Goal: Entertainment & Leisure: Consume media (video, audio)

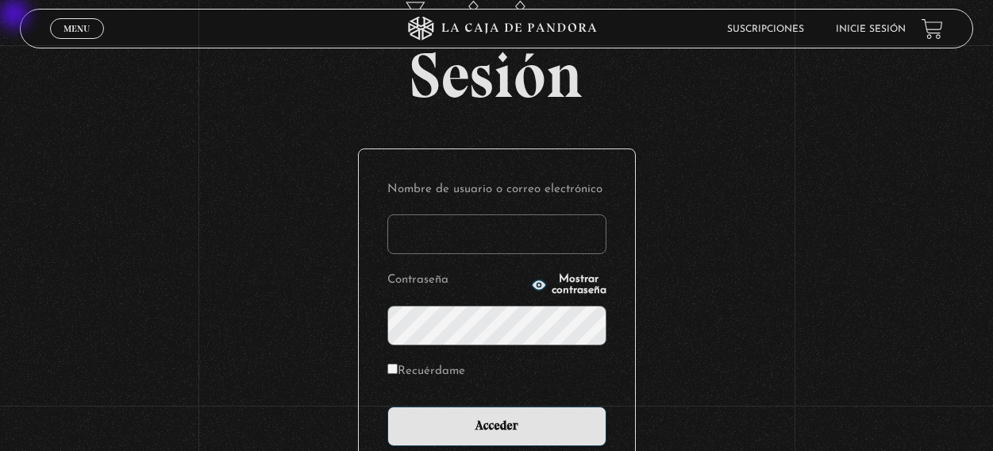
scroll to position [159, 0]
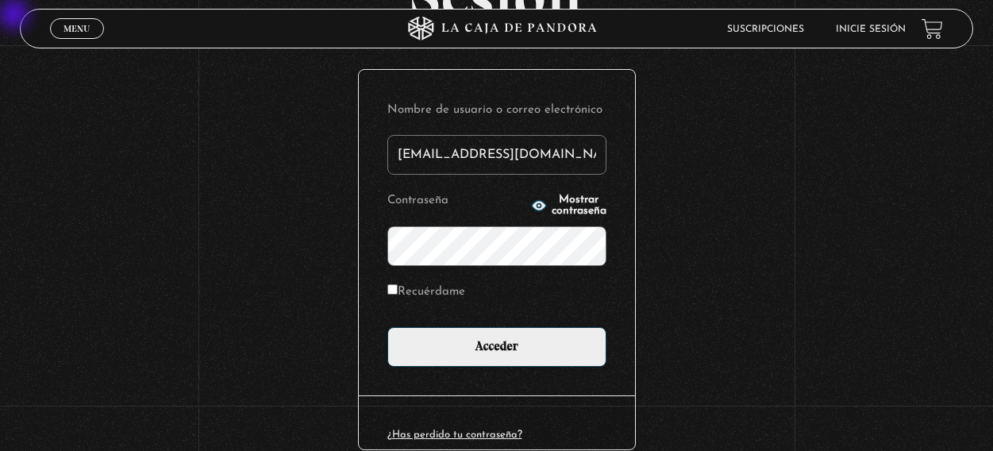
type input "[EMAIL_ADDRESS][DOMAIN_NAME]"
click at [550, 194] on p "Contraseña Mostrar contraseña" at bounding box center [496, 227] width 219 height 77
click at [552, 202] on span "Mostrar contraseña" at bounding box center [579, 205] width 55 height 22
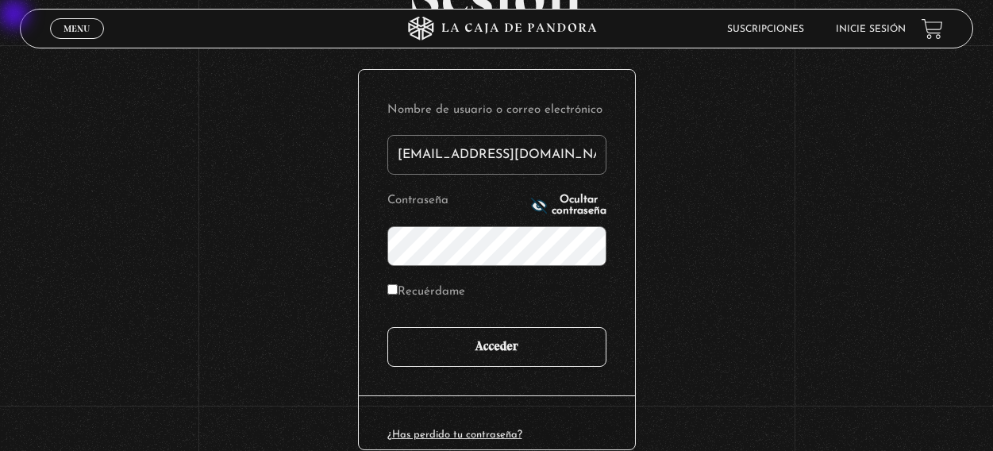
drag, startPoint x: 510, startPoint y: 338, endPoint x: 520, endPoint y: 333, distance: 11.7
click at [510, 339] on input "Acceder" at bounding box center [496, 347] width 219 height 40
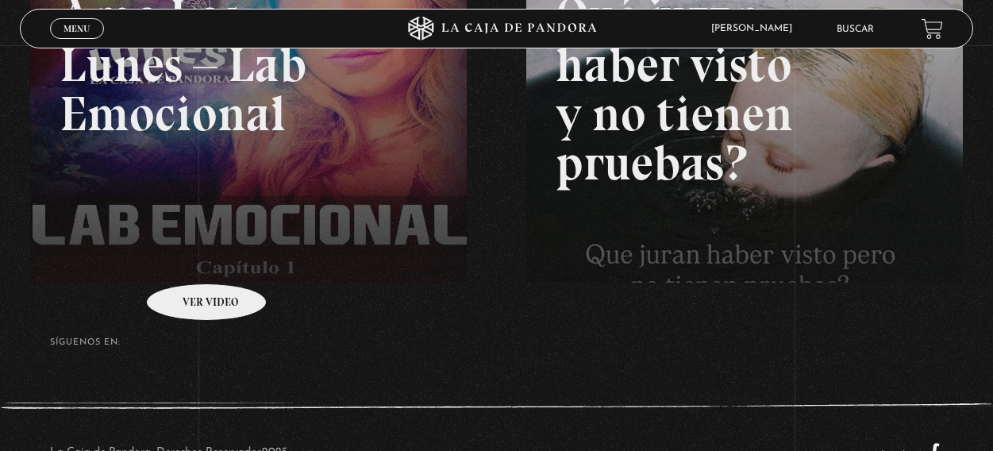
scroll to position [372, 0]
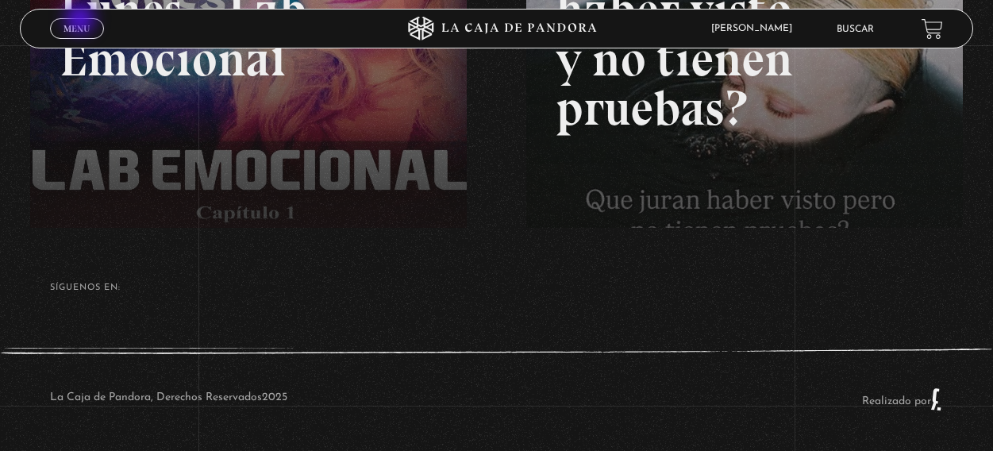
click at [83, 24] on span "Menu" at bounding box center [76, 29] width 26 height 10
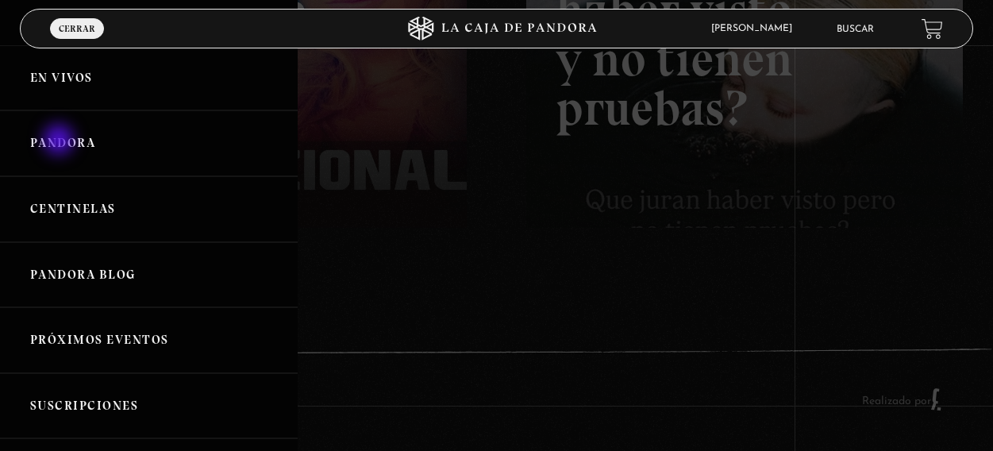
click at [60, 141] on link "Pandora" at bounding box center [149, 143] width 298 height 66
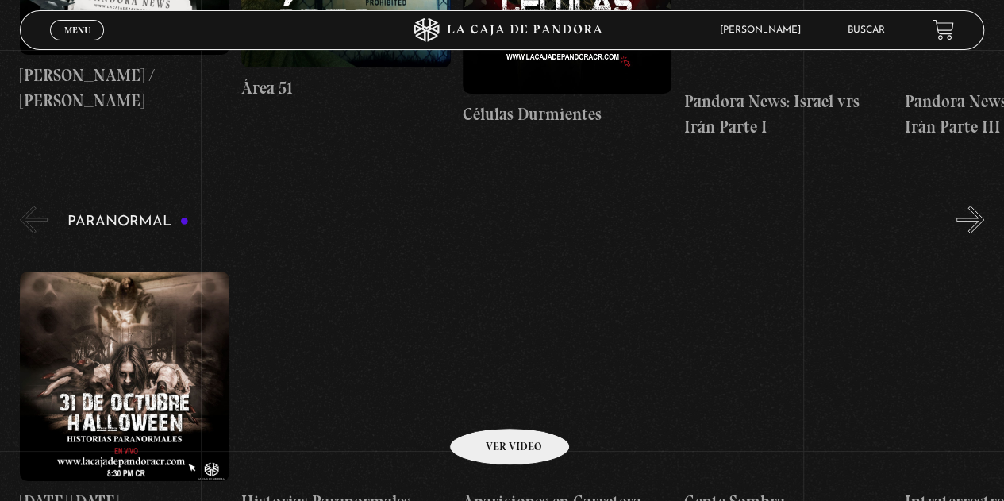
scroll to position [635, 0]
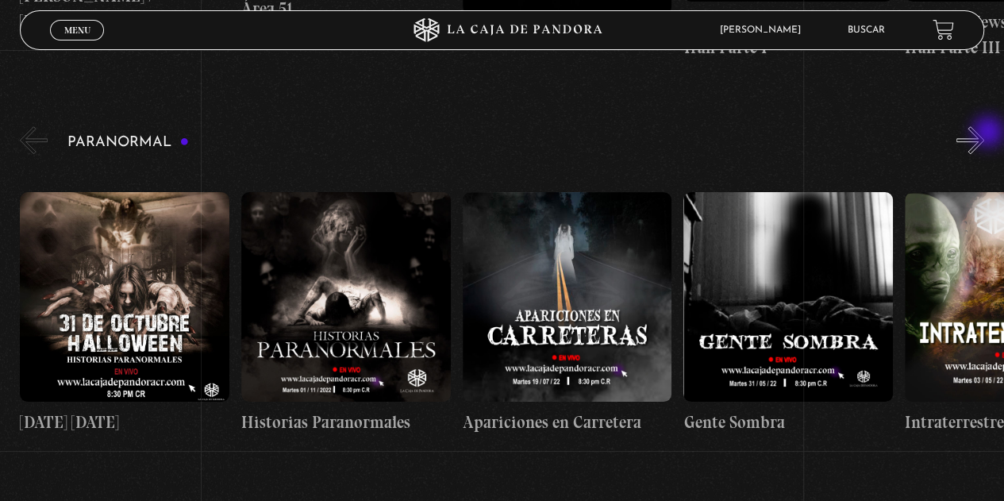
click at [984, 137] on button "»" at bounding box center [970, 140] width 28 height 28
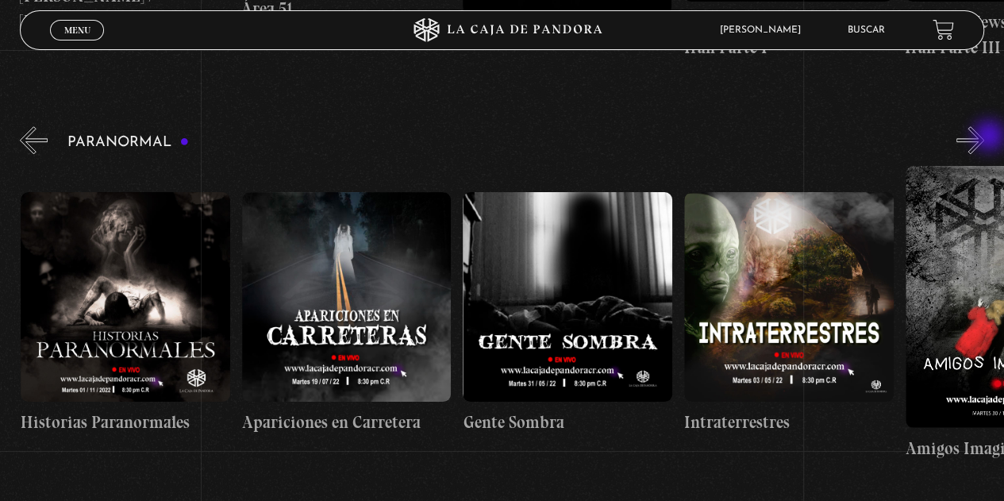
click at [984, 137] on button "»" at bounding box center [970, 140] width 28 height 28
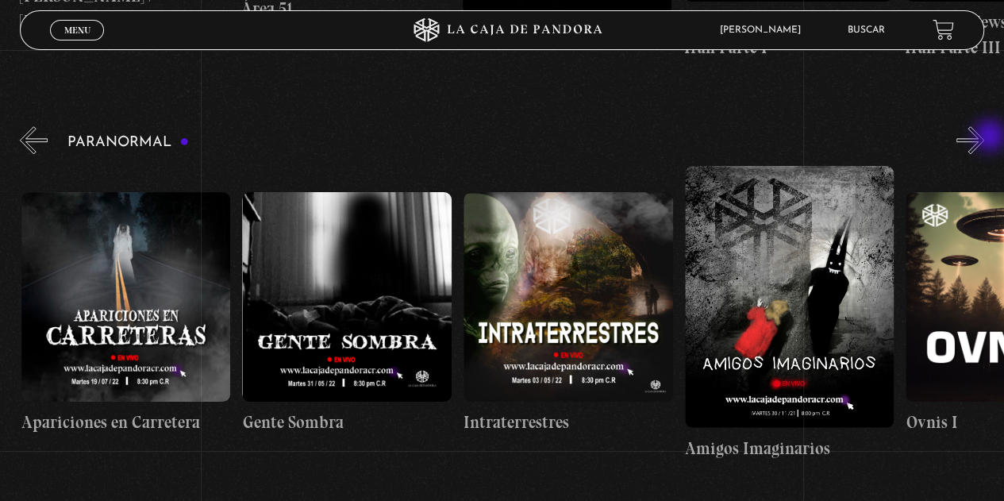
scroll to position [0, 442]
click at [984, 137] on button "»" at bounding box center [970, 140] width 28 height 28
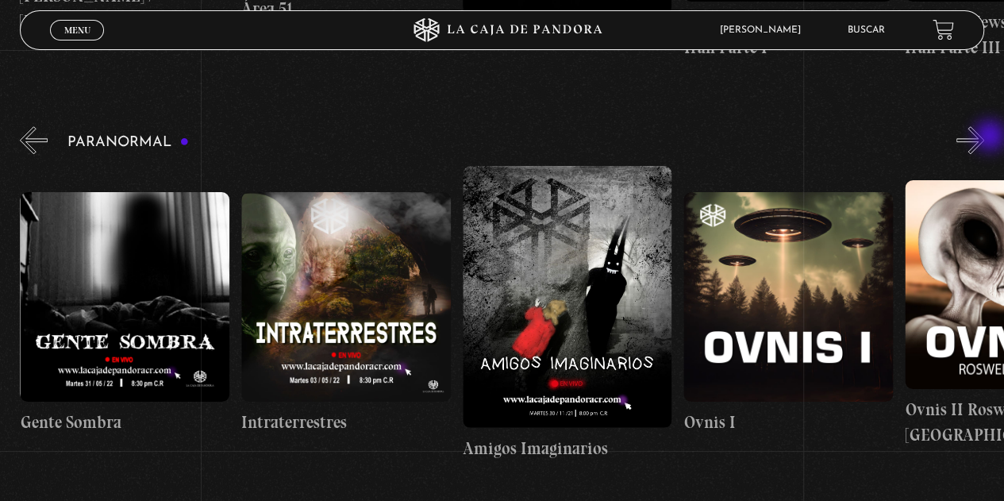
click at [984, 137] on button "»" at bounding box center [970, 140] width 28 height 28
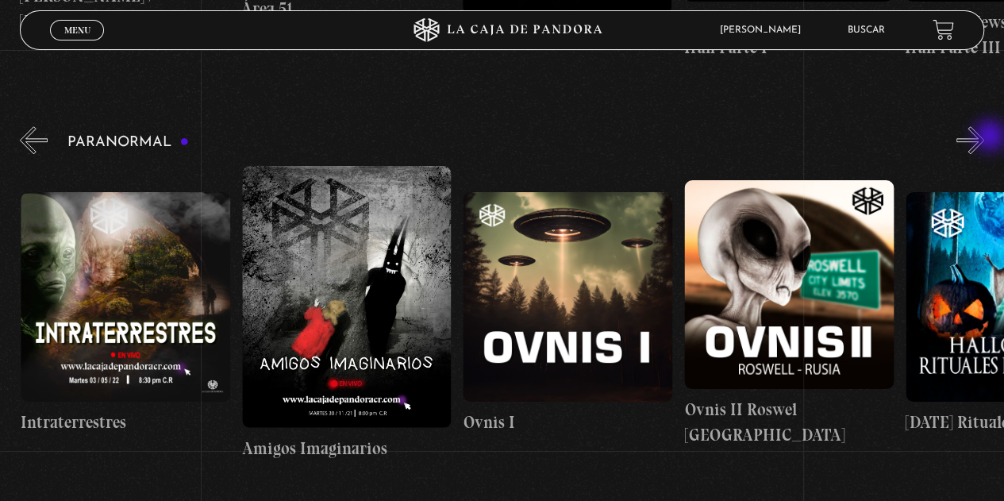
click at [984, 137] on button "»" at bounding box center [970, 140] width 28 height 28
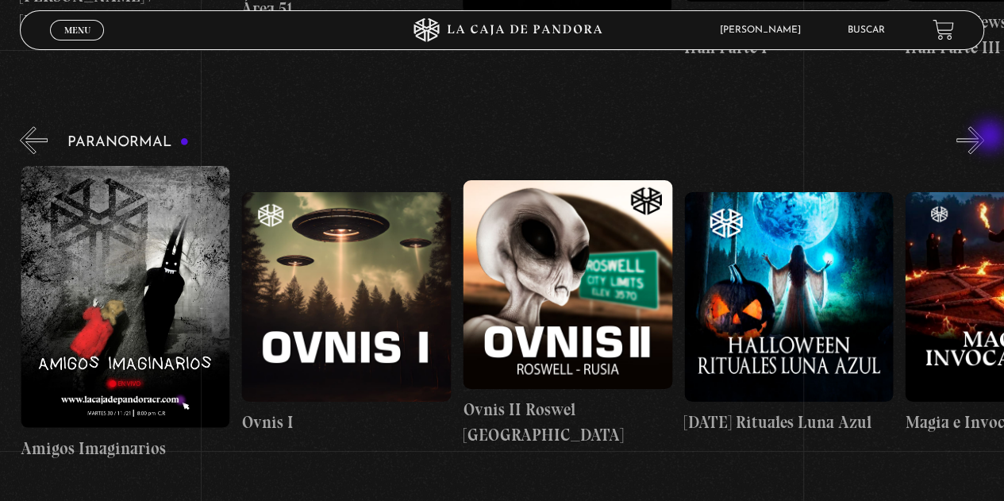
click at [984, 137] on button "»" at bounding box center [970, 140] width 28 height 28
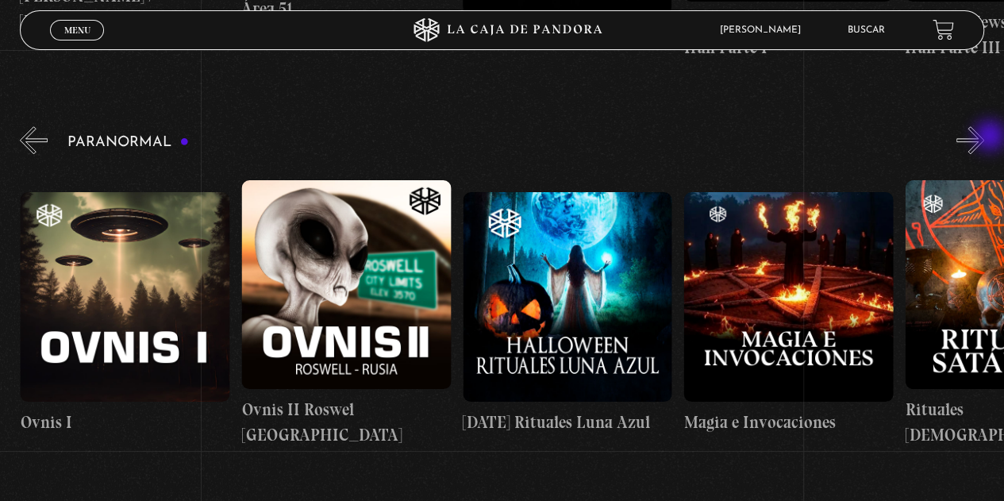
click at [984, 137] on button "»" at bounding box center [970, 140] width 28 height 28
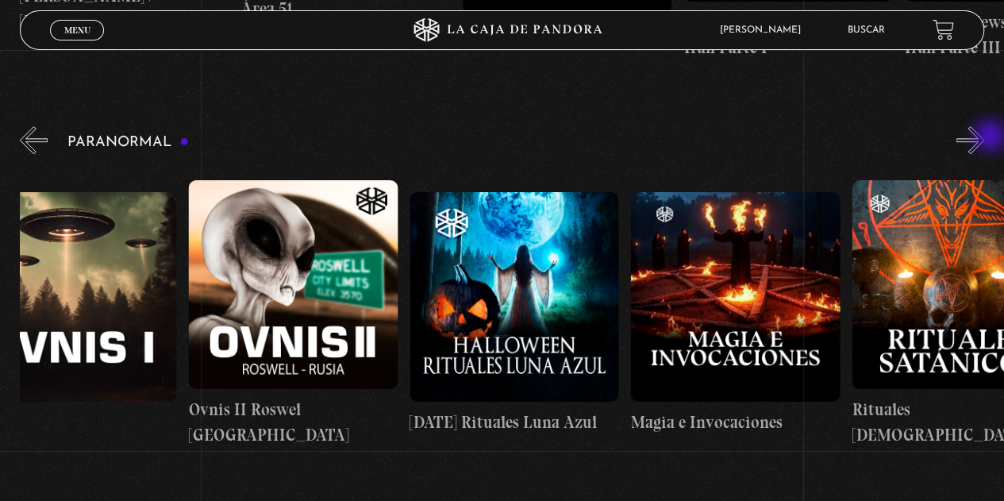
scroll to position [0, 1436]
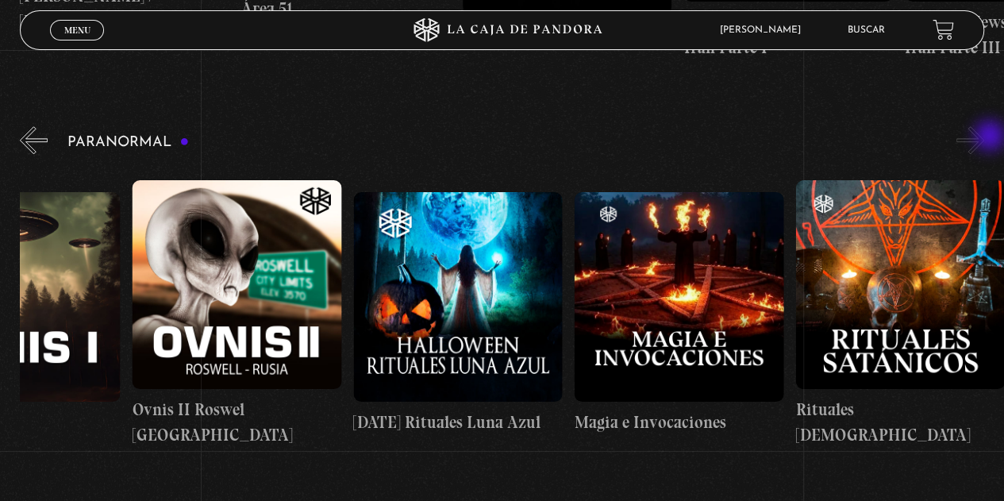
click at [984, 137] on button "»" at bounding box center [970, 140] width 28 height 28
click at [979, 140] on button "»" at bounding box center [970, 140] width 28 height 28
click at [27, 147] on button "«" at bounding box center [34, 140] width 28 height 28
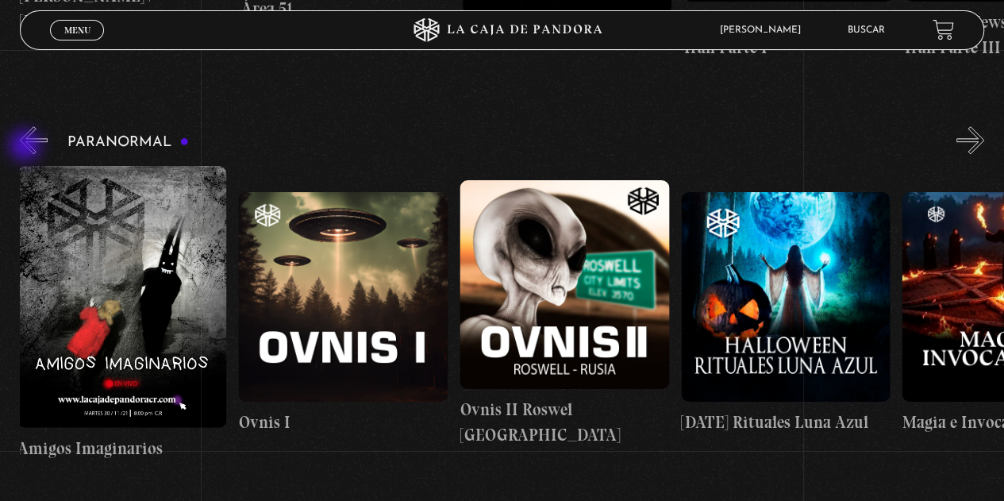
click at [27, 147] on button "«" at bounding box center [34, 140] width 28 height 28
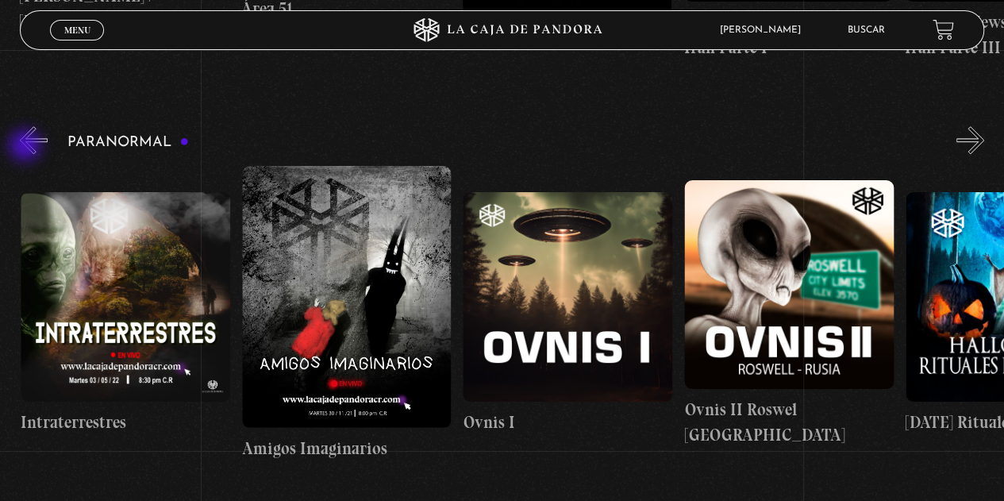
click at [27, 147] on button "«" at bounding box center [34, 140] width 28 height 28
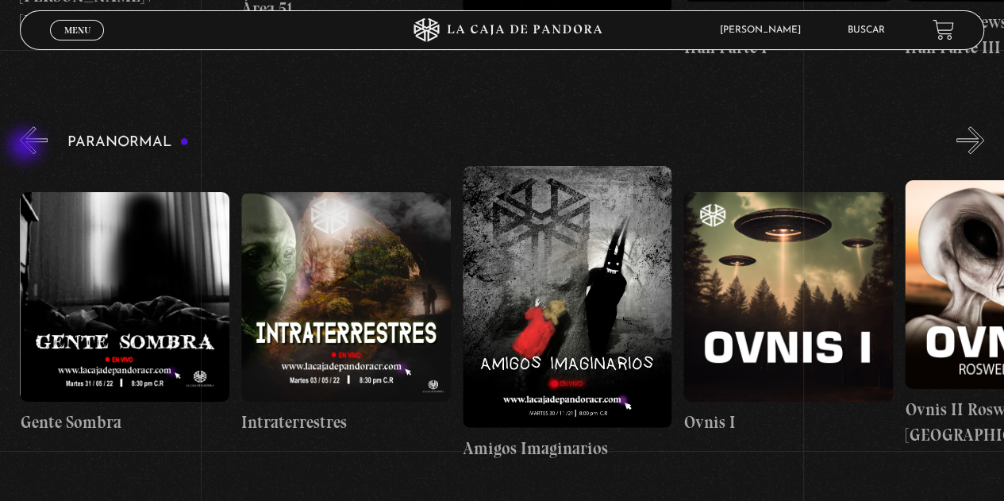
scroll to position [0, 663]
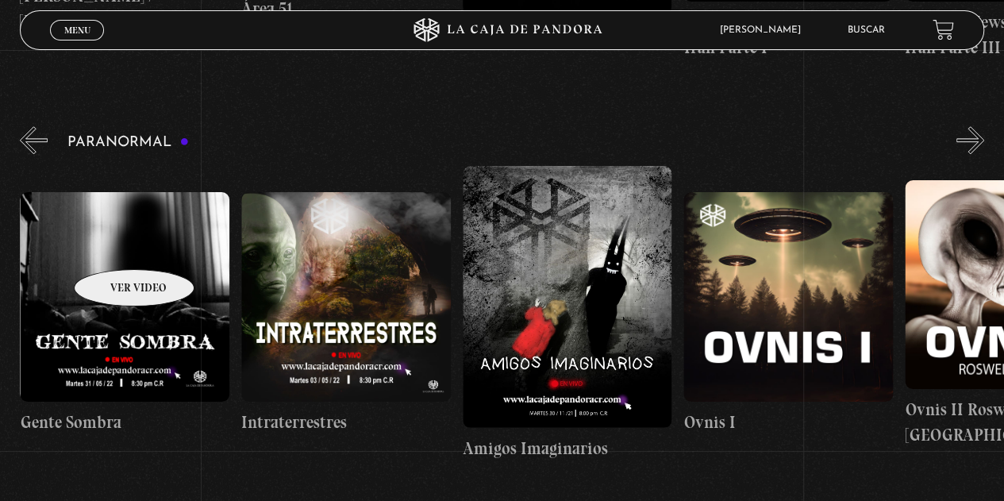
click at [114, 245] on figure at bounding box center [125, 296] width 210 height 209
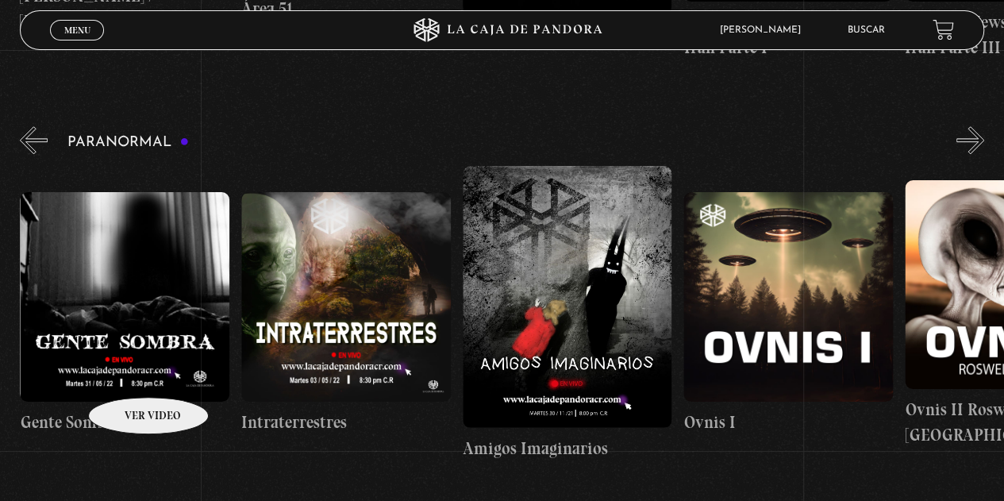
click at [128, 373] on figure at bounding box center [125, 296] width 210 height 209
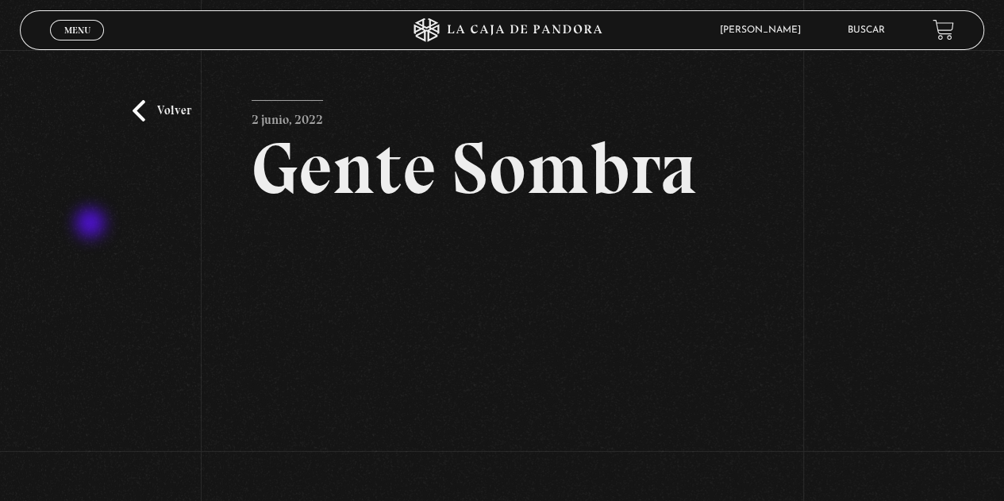
click at [92, 225] on div "Volver 2 junio, 2022 Gente Sombra WhatsApp Twitter Messenger Email" at bounding box center [502, 316] width 1004 height 533
click at [81, 32] on span "Menu" at bounding box center [77, 30] width 26 height 10
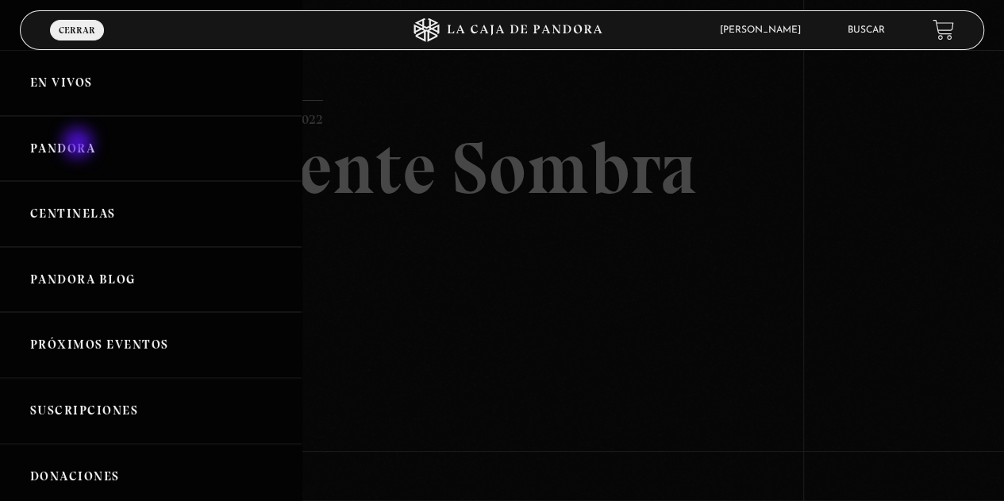
click at [79, 144] on link "Pandora" at bounding box center [151, 149] width 302 height 66
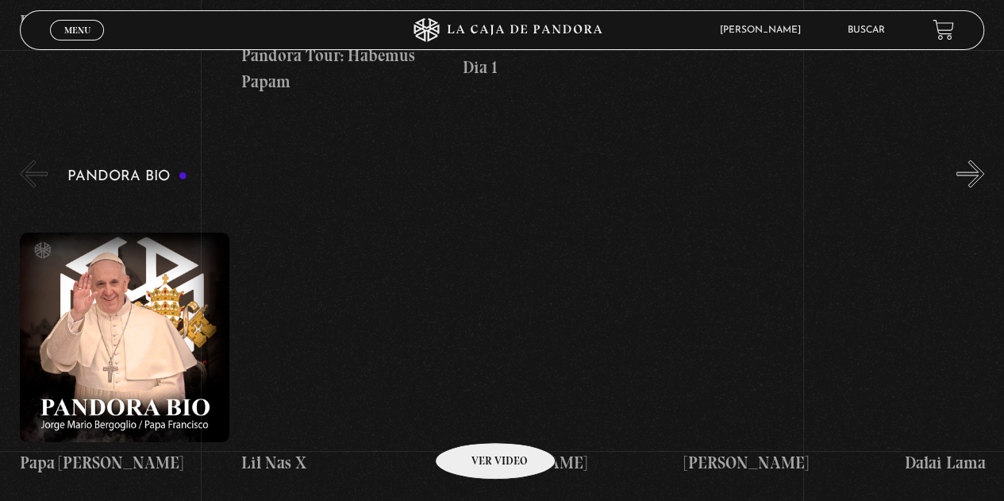
scroll to position [1508, 0]
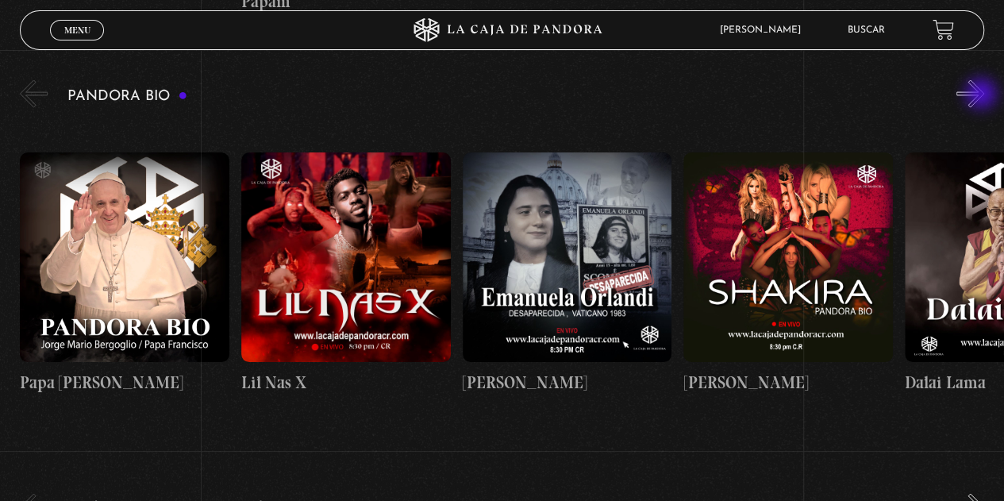
click at [983, 95] on button "»" at bounding box center [970, 94] width 28 height 28
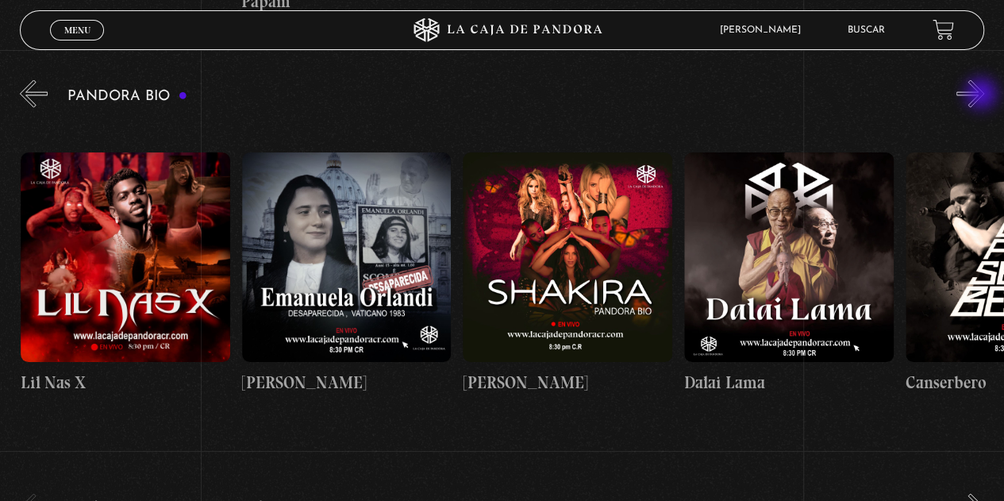
click at [983, 95] on button "»" at bounding box center [970, 94] width 28 height 28
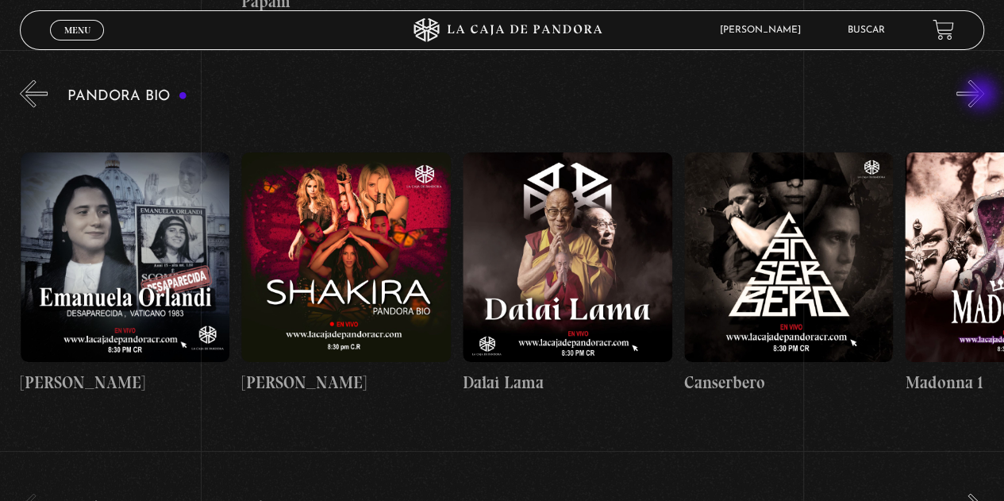
click at [983, 95] on button "»" at bounding box center [970, 94] width 28 height 28
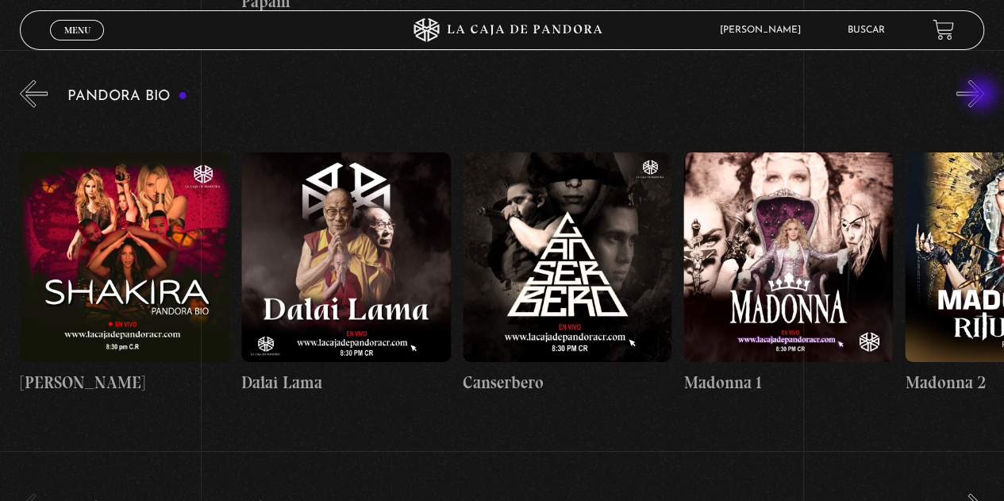
click at [983, 95] on button "»" at bounding box center [970, 94] width 28 height 28
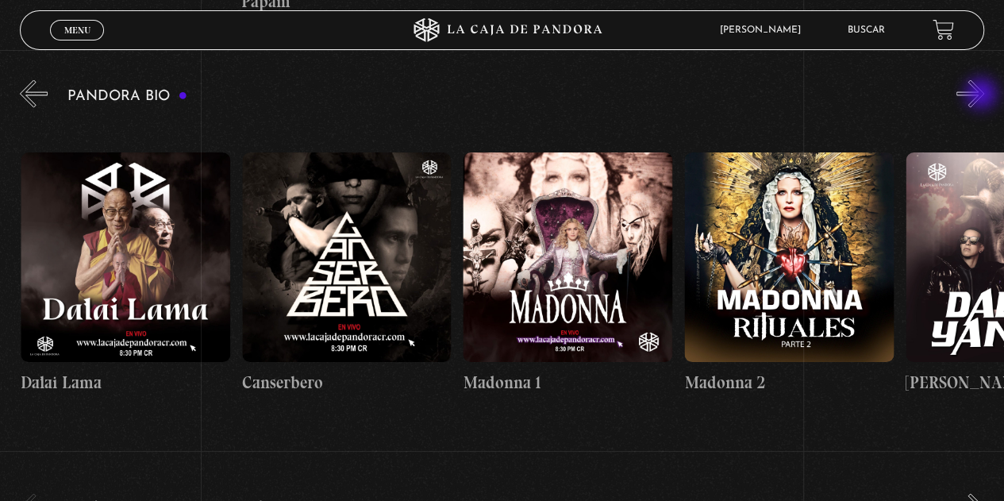
click at [983, 95] on button "»" at bounding box center [970, 94] width 28 height 28
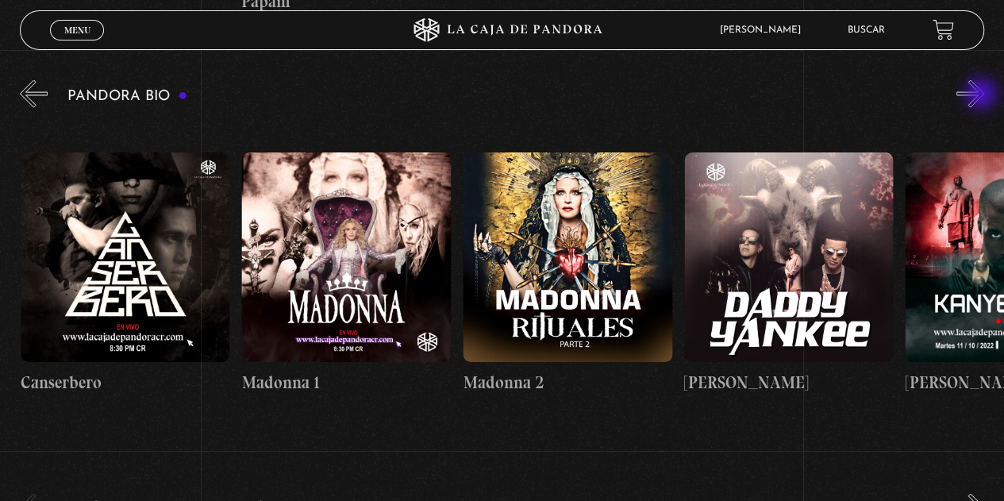
click at [983, 95] on button "»" at bounding box center [970, 94] width 28 height 28
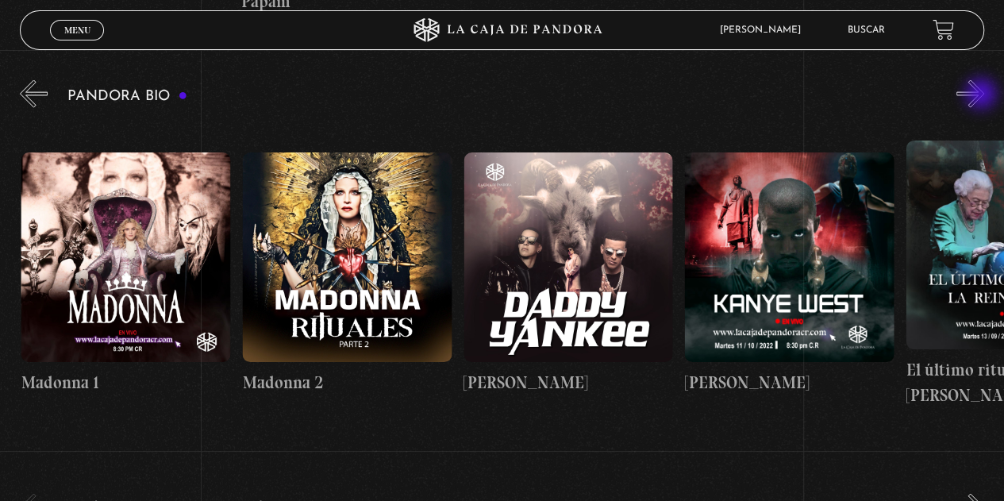
scroll to position [0, 1327]
click at [983, 95] on button "»" at bounding box center [970, 94] width 28 height 28
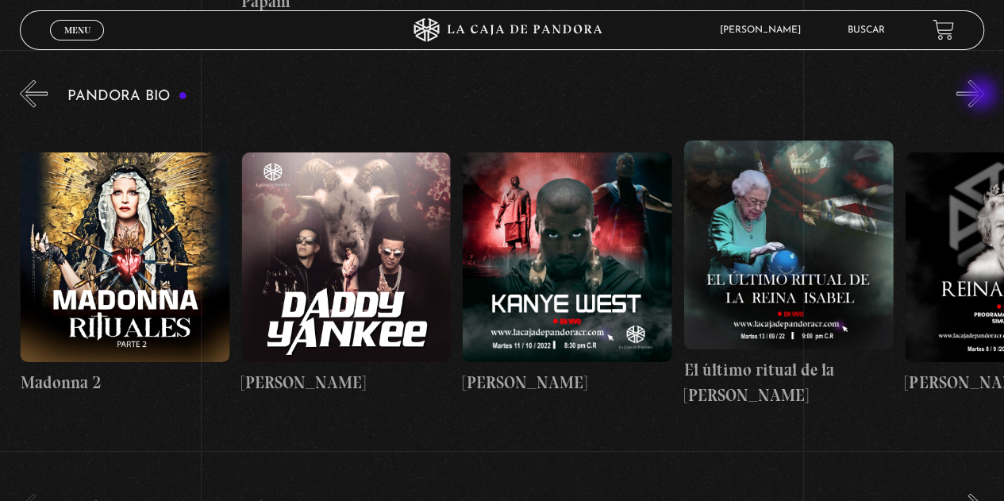
scroll to position [0, 1548]
click at [983, 95] on button "»" at bounding box center [970, 94] width 28 height 28
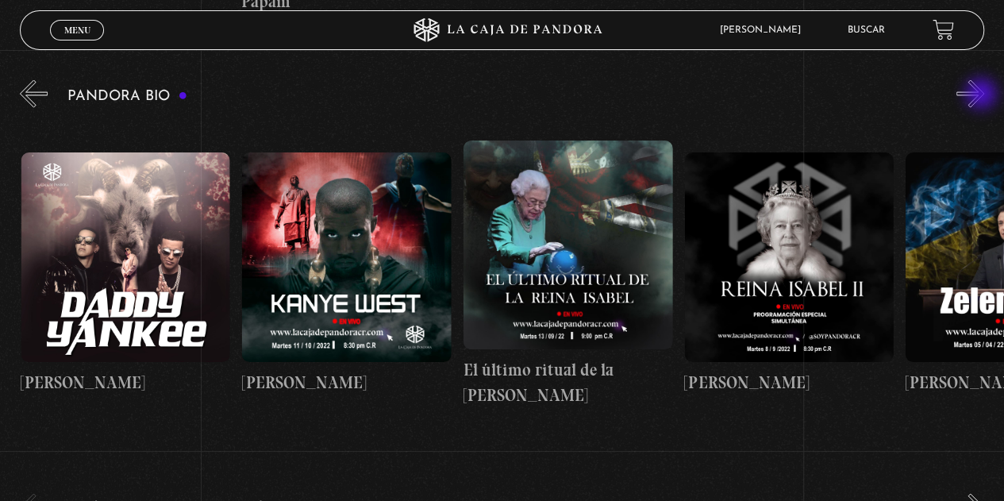
click at [983, 95] on button "»" at bounding box center [970, 94] width 28 height 28
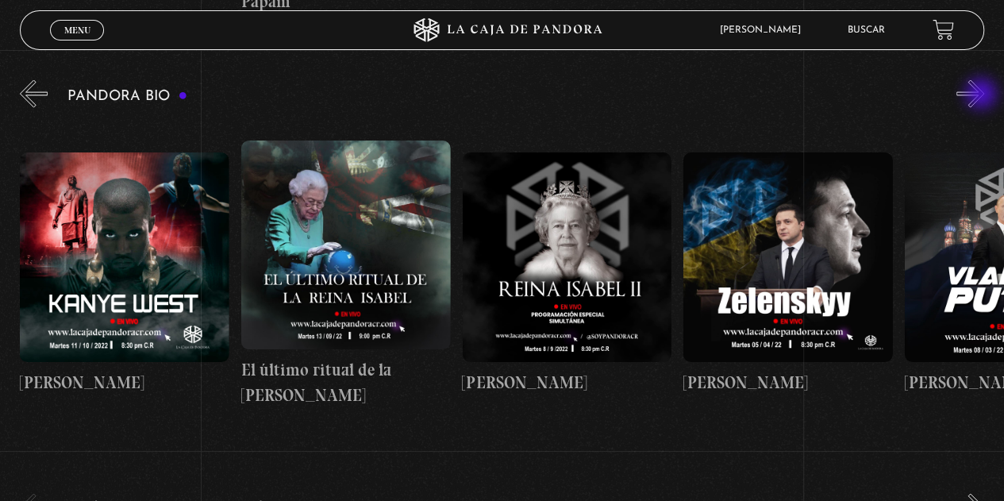
click at [983, 95] on button "»" at bounding box center [970, 94] width 28 height 28
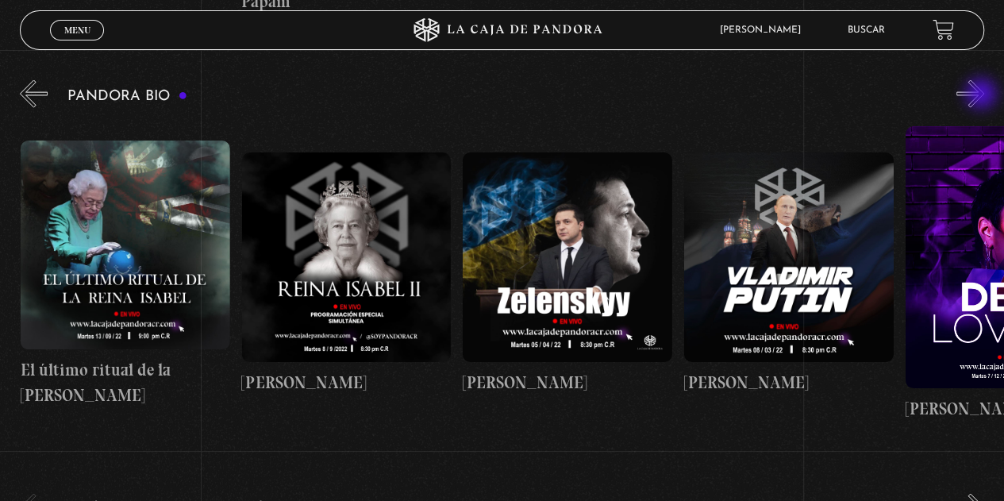
click at [983, 95] on button "»" at bounding box center [970, 94] width 28 height 28
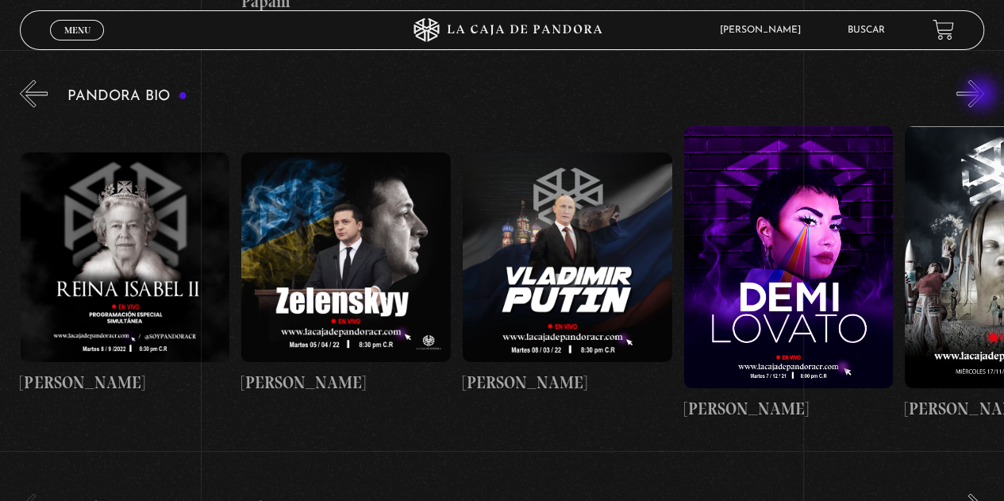
click at [983, 95] on button "»" at bounding box center [970, 94] width 28 height 28
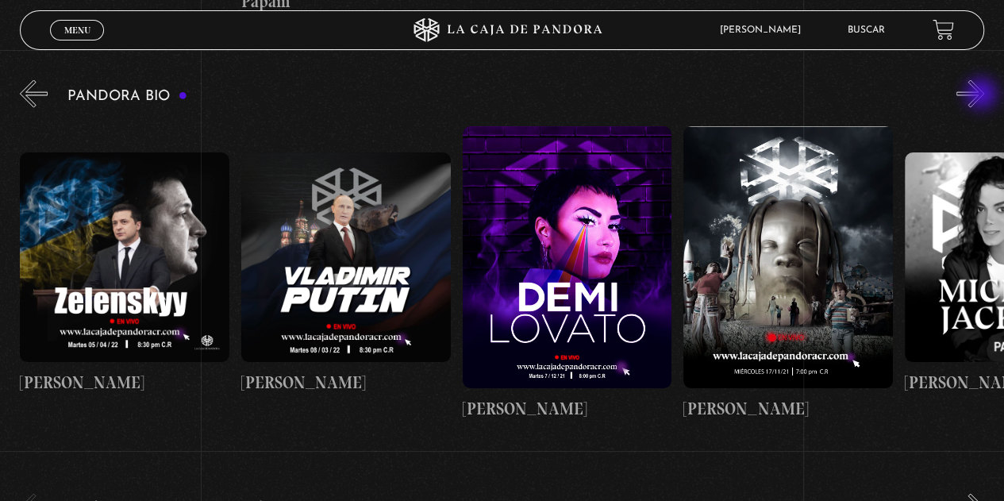
click at [983, 95] on button "»" at bounding box center [970, 94] width 28 height 28
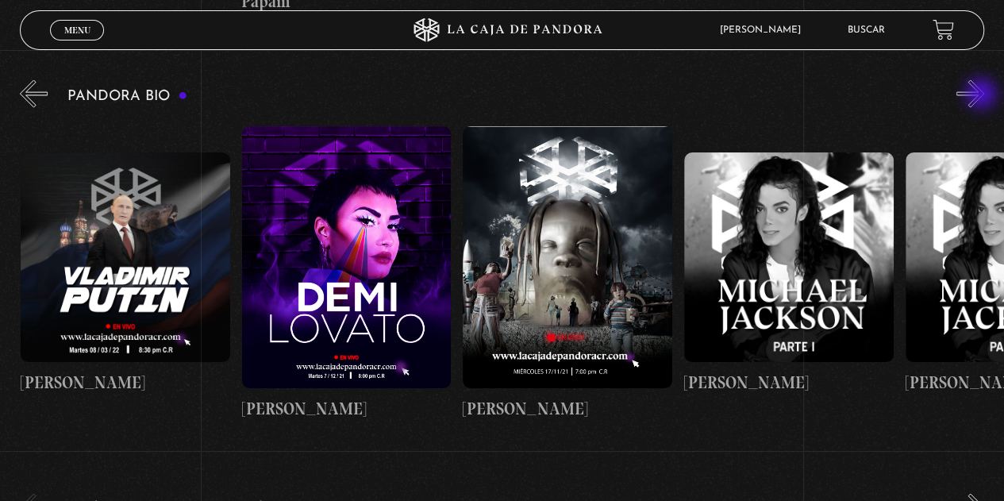
click at [983, 95] on button "»" at bounding box center [970, 94] width 28 height 28
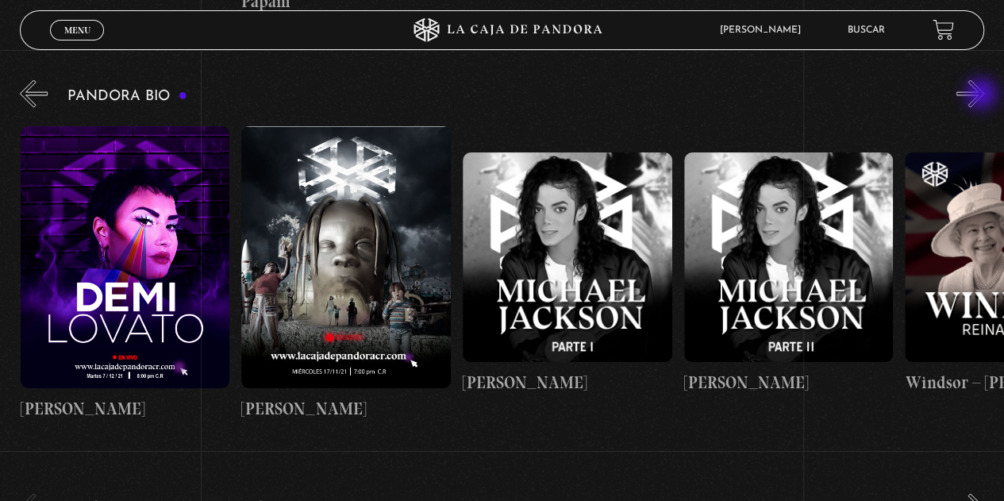
click at [983, 95] on button "»" at bounding box center [970, 94] width 28 height 28
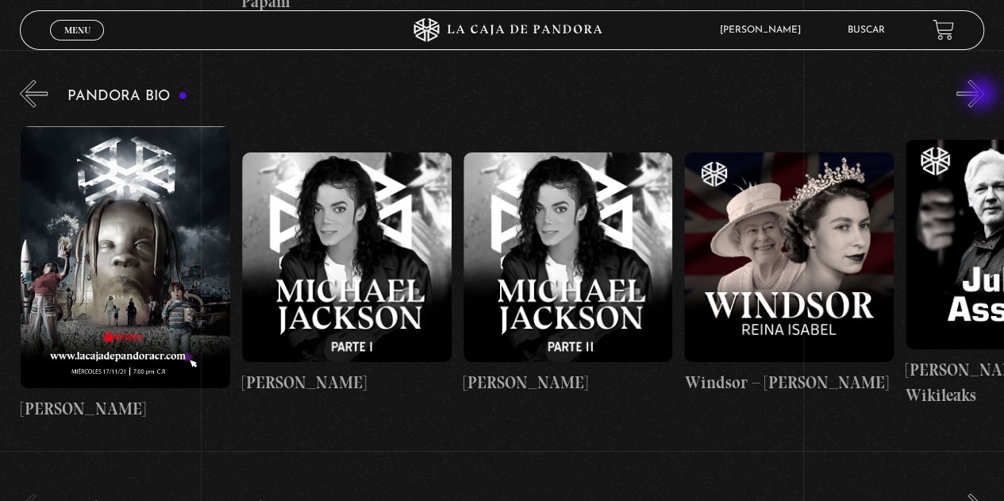
scroll to position [0, 3317]
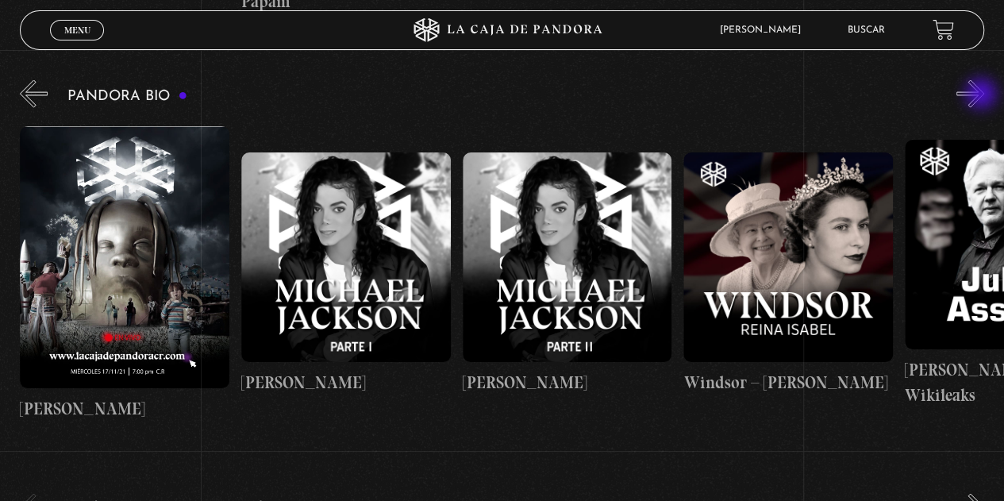
click at [983, 95] on button "»" at bounding box center [970, 94] width 28 height 28
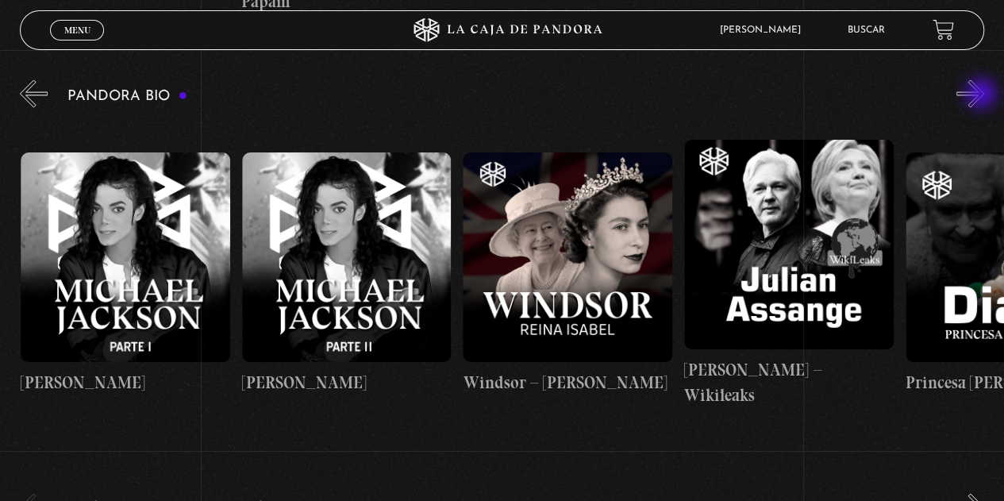
click at [983, 95] on button "»" at bounding box center [970, 94] width 28 height 28
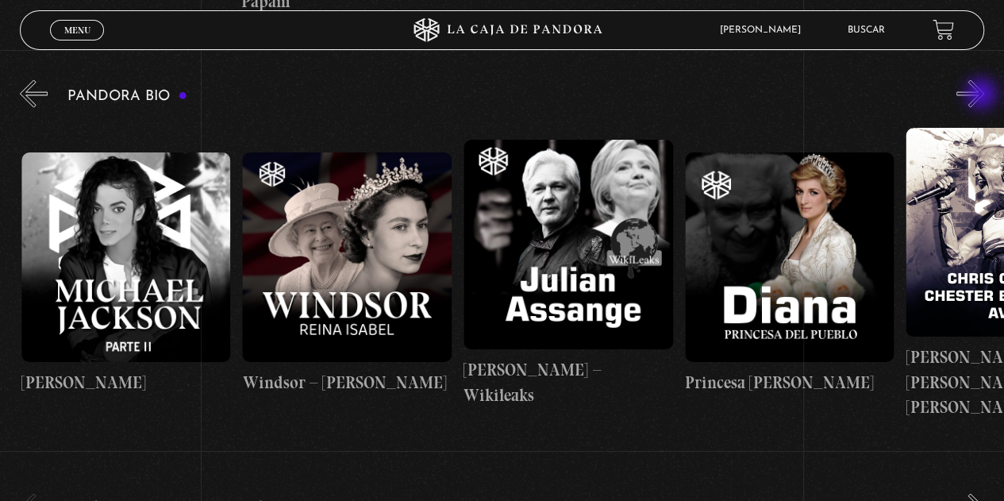
scroll to position [0, 3759]
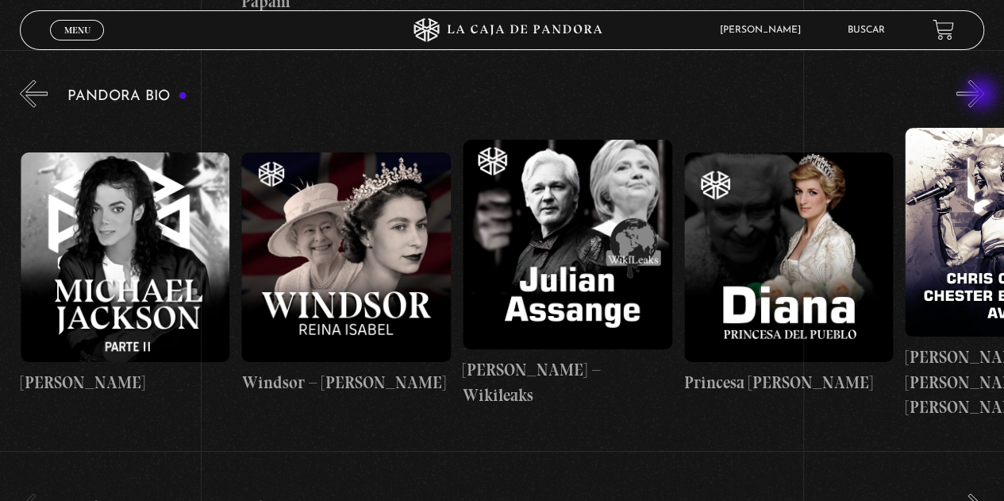
click at [983, 95] on button "»" at bounding box center [970, 94] width 28 height 28
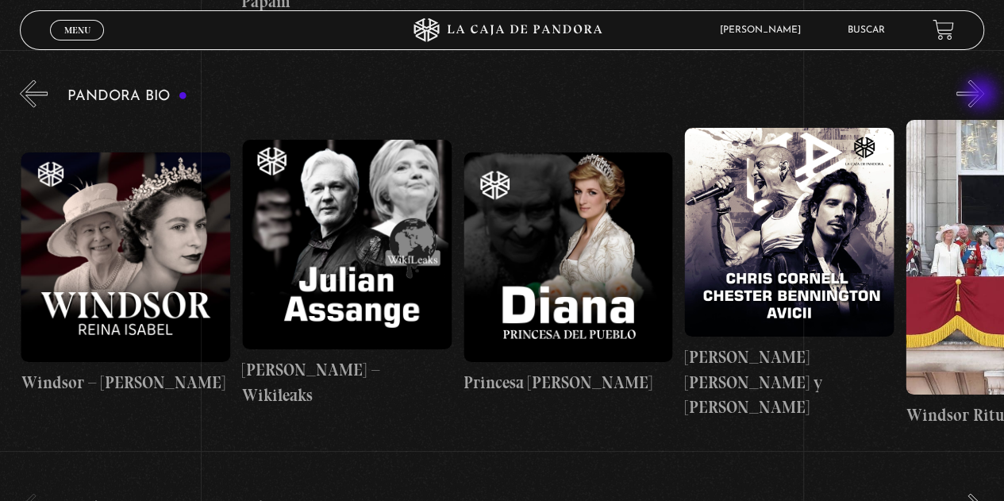
scroll to position [0, 3981]
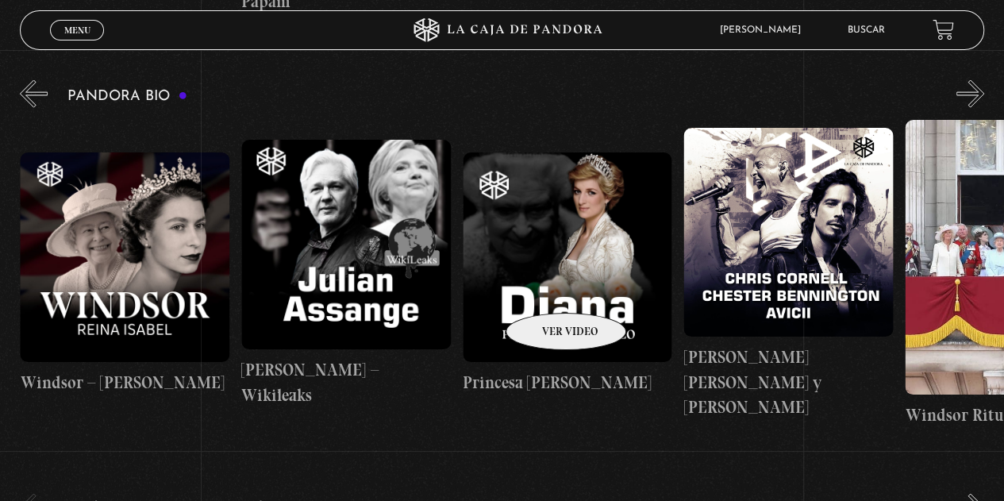
click at [548, 290] on figure at bounding box center [568, 257] width 210 height 210
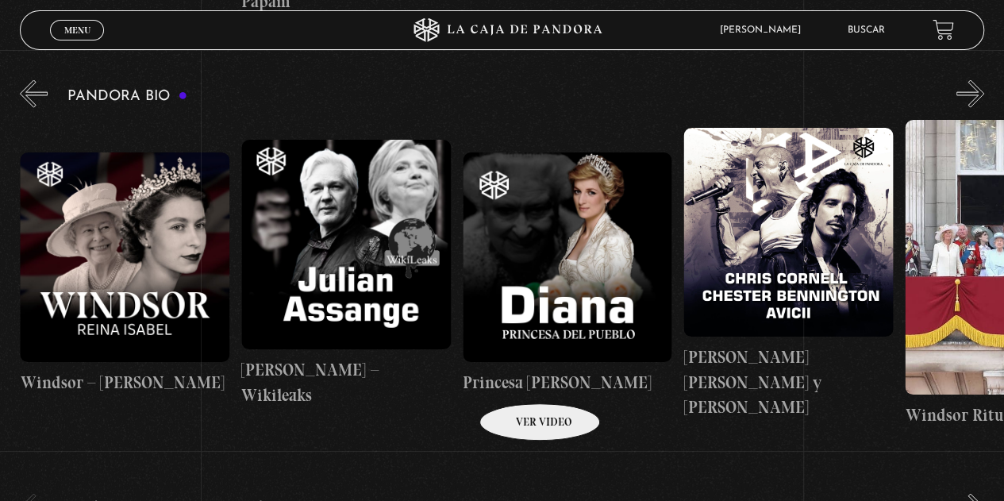
click at [519, 379] on h4 "Princesa [PERSON_NAME]" at bounding box center [568, 382] width 210 height 25
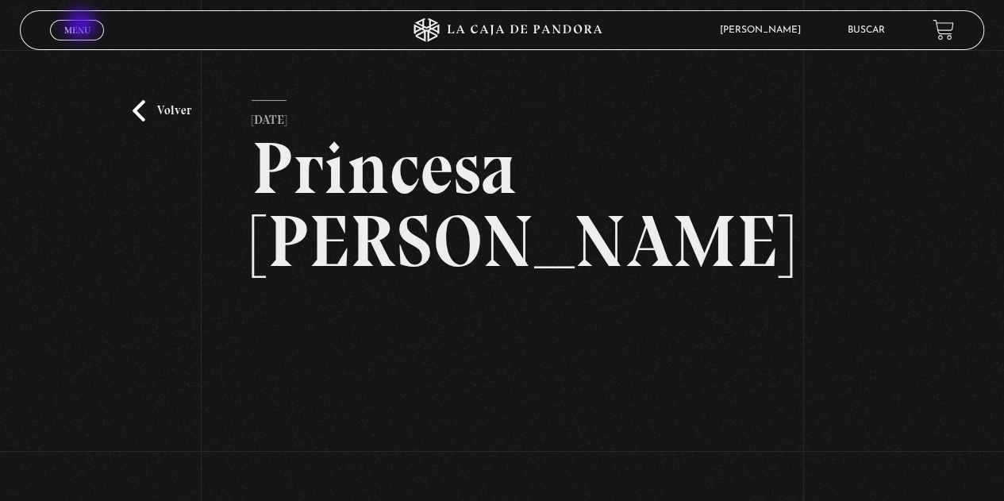
click at [83, 26] on span "Menu" at bounding box center [77, 30] width 26 height 10
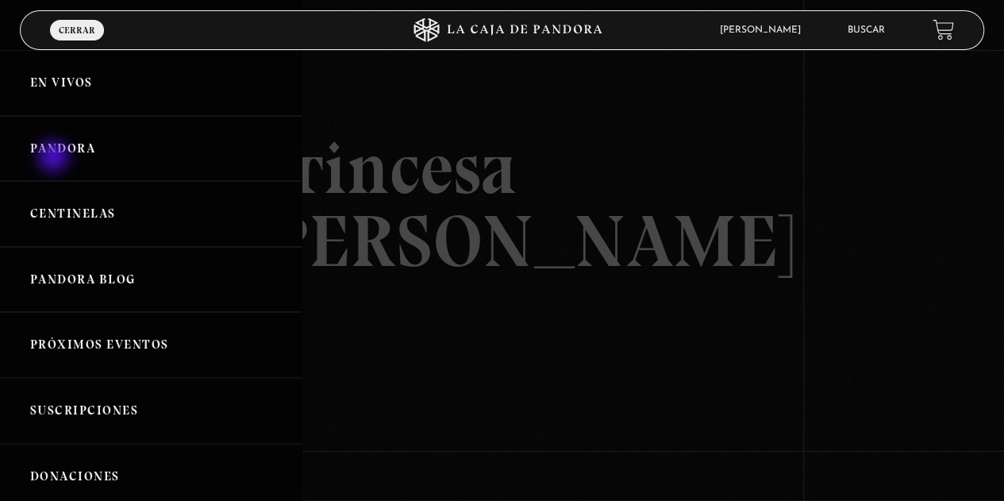
click at [55, 158] on link "Pandora" at bounding box center [151, 149] width 302 height 66
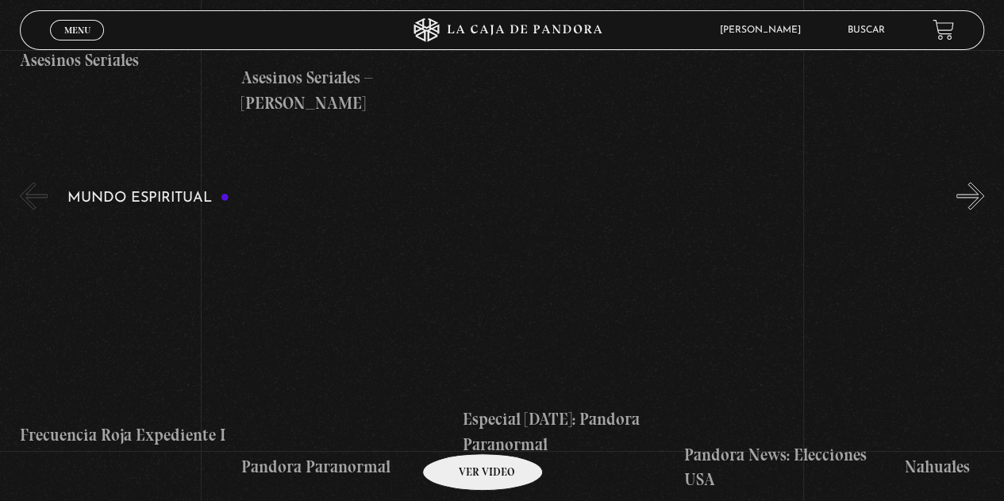
scroll to position [4286, 0]
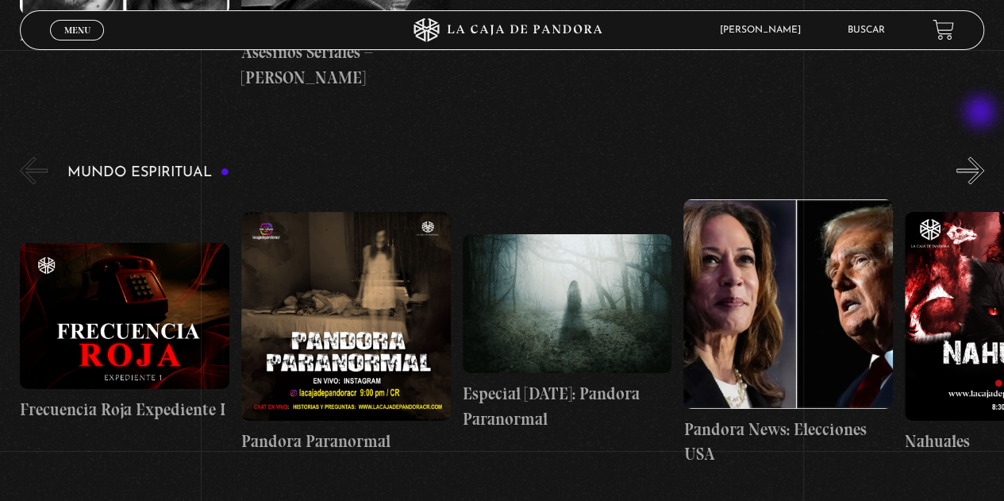
click at [982, 156] on button "»" at bounding box center [970, 170] width 28 height 28
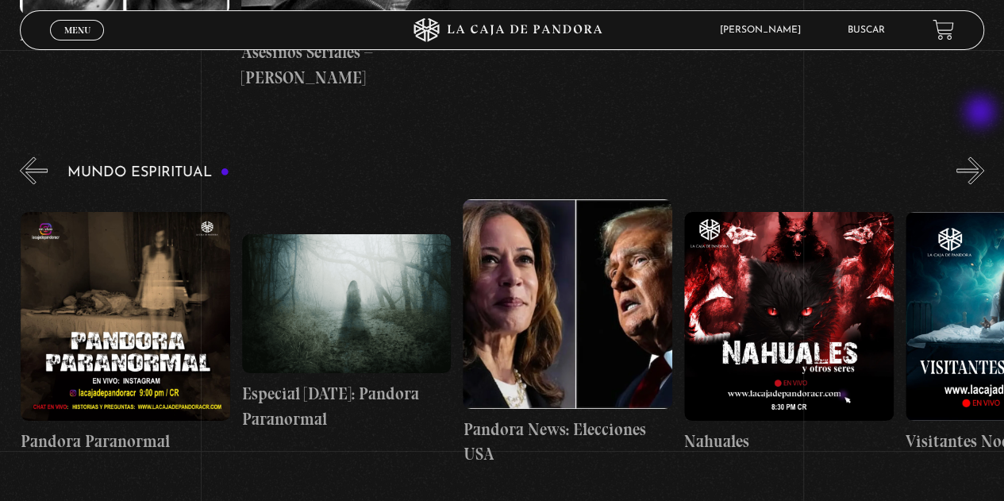
click at [982, 156] on button "»" at bounding box center [970, 170] width 28 height 28
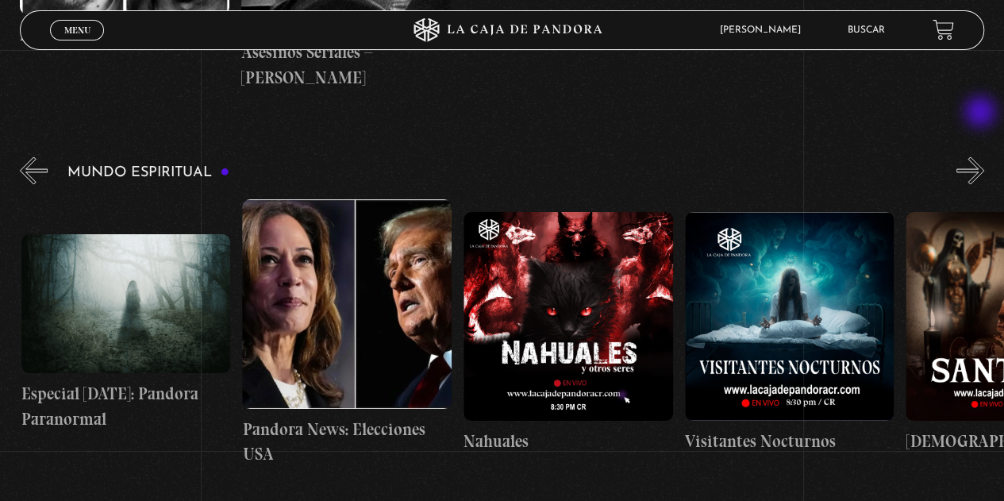
scroll to position [0, 442]
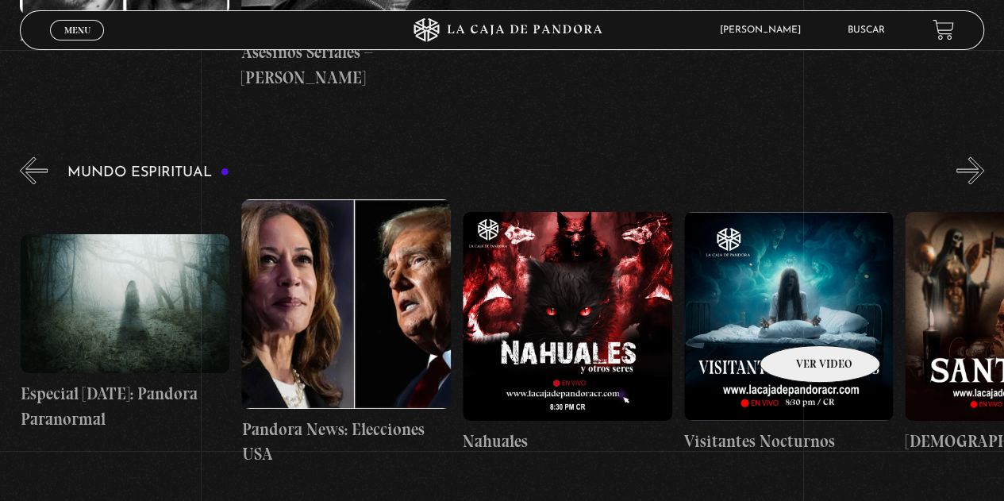
click at [799, 321] on figure at bounding box center [789, 317] width 210 height 210
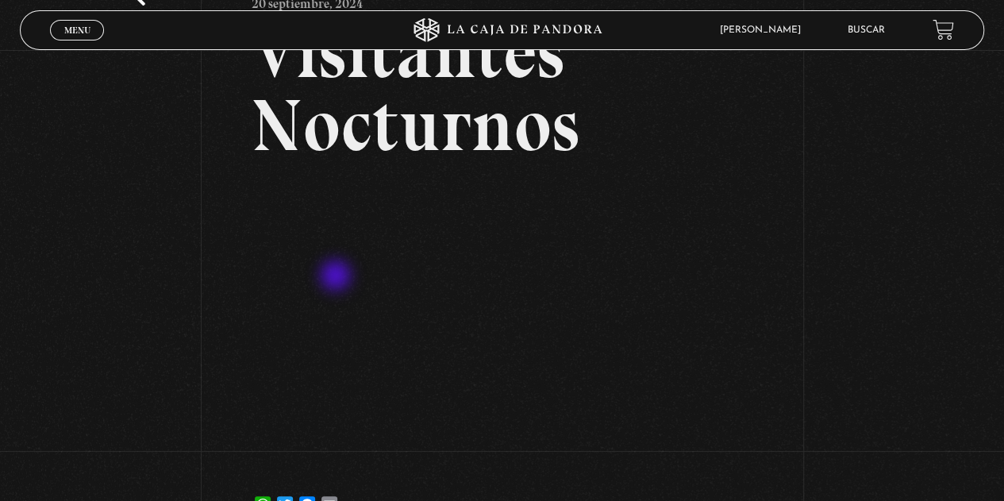
scroll to position [238, 0]
